Goal: Information Seeking & Learning: Learn about a topic

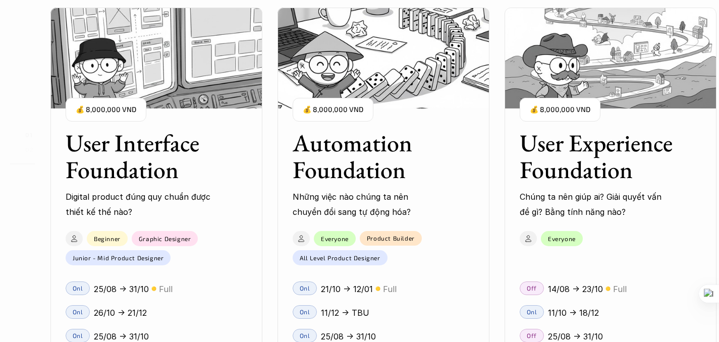
scroll to position [913, 0]
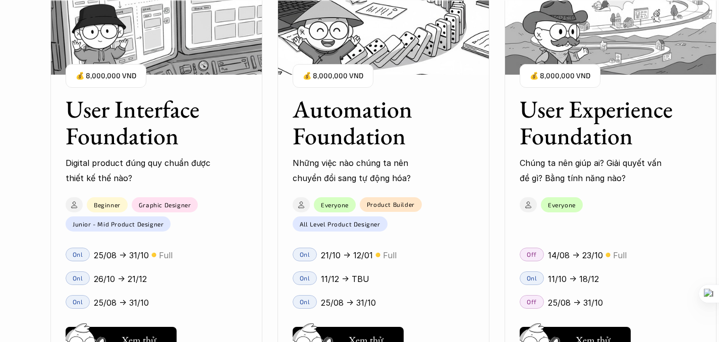
click at [544, 131] on h3 "User Experience Foundation" at bounding box center [598, 123] width 156 height 54
click at [592, 96] on h3 "User Experience Foundation" at bounding box center [598, 123] width 156 height 54
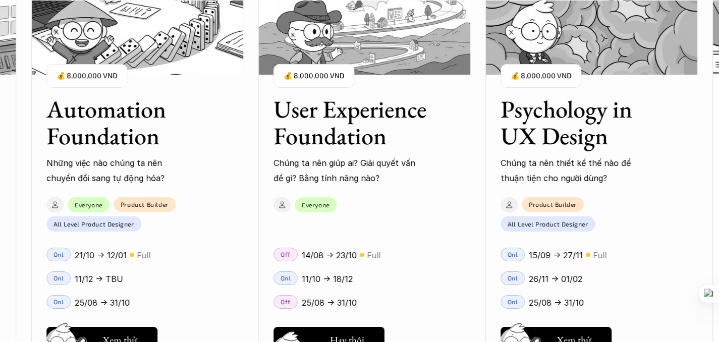
click at [334, 334] on h5 "Hay thôi" at bounding box center [347, 340] width 34 height 14
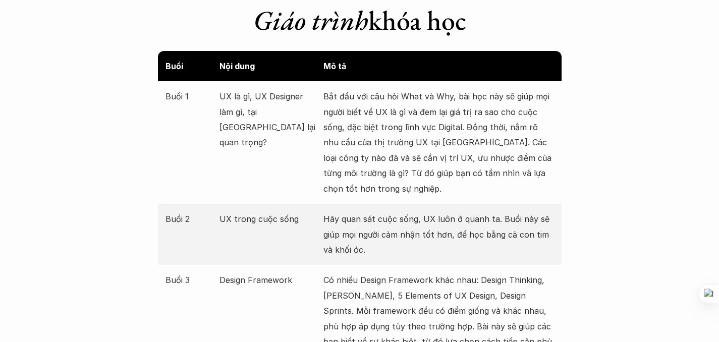
scroll to position [1185, 0]
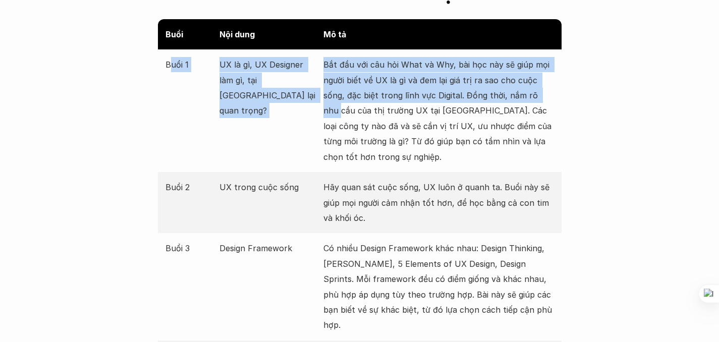
drag, startPoint x: 169, startPoint y: 61, endPoint x: 316, endPoint y: 109, distance: 155.5
click at [316, 109] on div "Buổi 1 UX là gì, UX Designer làm gì, tại sao UX lại quan trọng? Bắt đầu với câu…" at bounding box center [360, 110] width 404 height 123
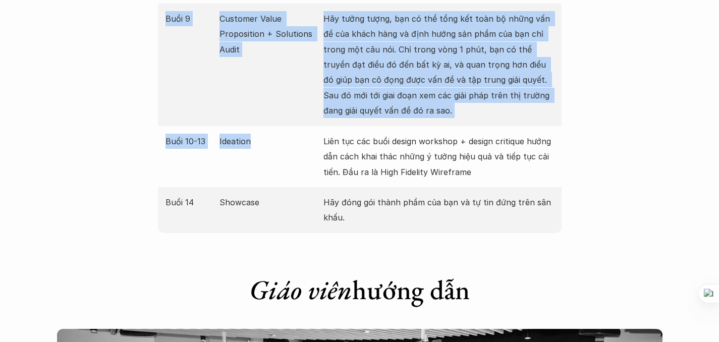
scroll to position [1814, 0]
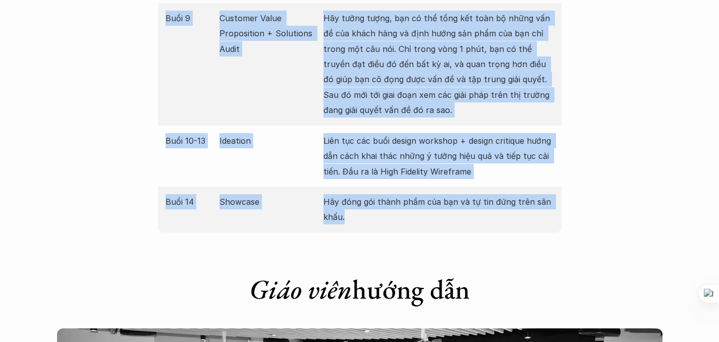
drag, startPoint x: 162, startPoint y: 58, endPoint x: 350, endPoint y: 194, distance: 231.7
copy div "Buổi 1 UX là gì, UX Designer làm gì, tại sao UX lại quan trọng? Bắt đầu với câu…"
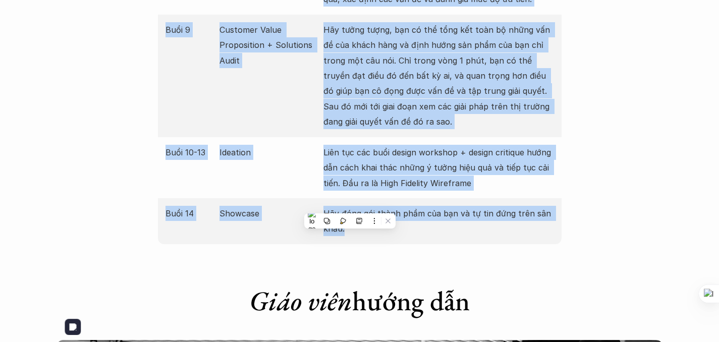
scroll to position [1798, 0]
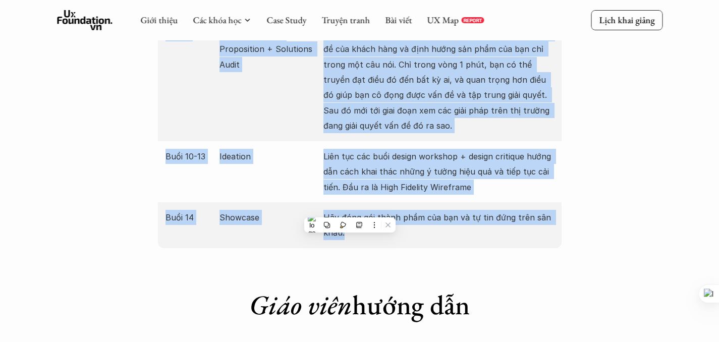
click at [392, 202] on div "Buổi 14 Showcase Hãy đóng gói thành phầm của bạn và tự tin đứng trên sân khấu." at bounding box center [360, 225] width 404 height 46
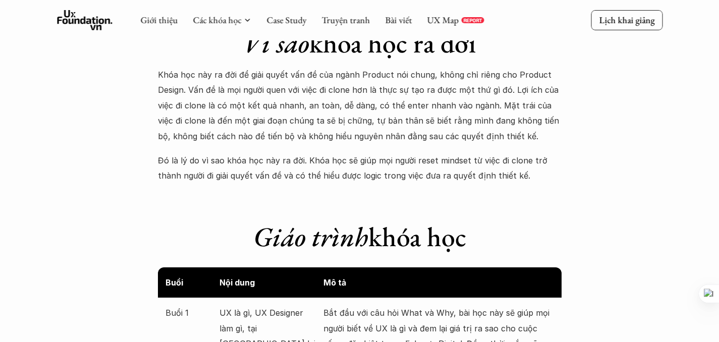
scroll to position [913, 0]
